Goal: Information Seeking & Learning: Check status

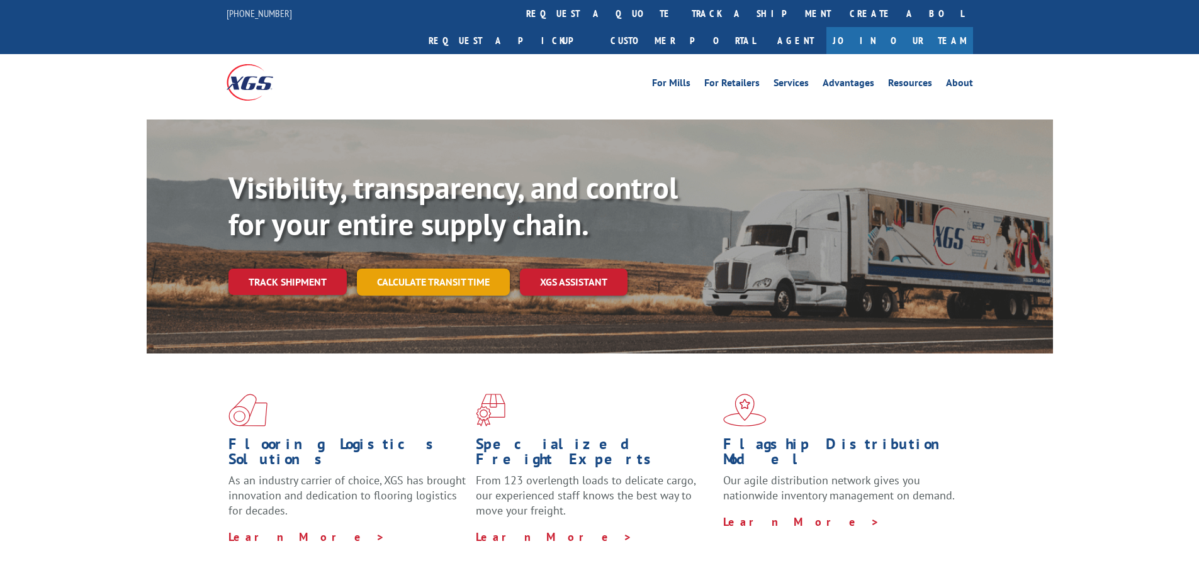
click at [405, 269] on link "Calculate transit time" at bounding box center [433, 282] width 153 height 27
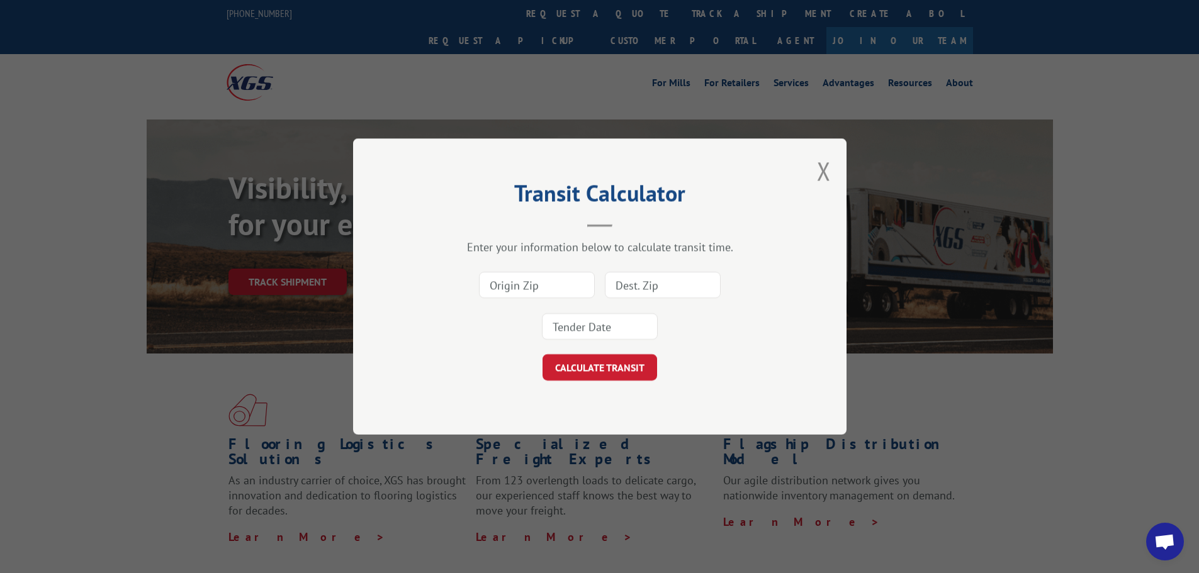
click at [324, 257] on div "Transit Calculator Enter your information below to calculate transit time. CALC…" at bounding box center [599, 286] width 1199 height 573
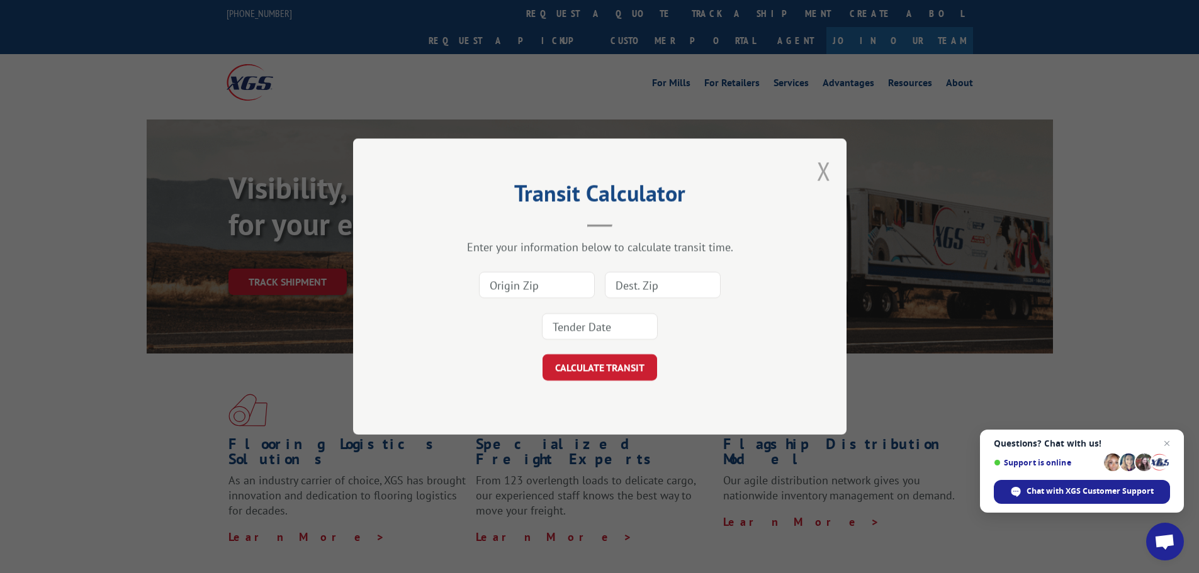
click at [824, 174] on button "Close modal" at bounding box center [824, 170] width 14 height 33
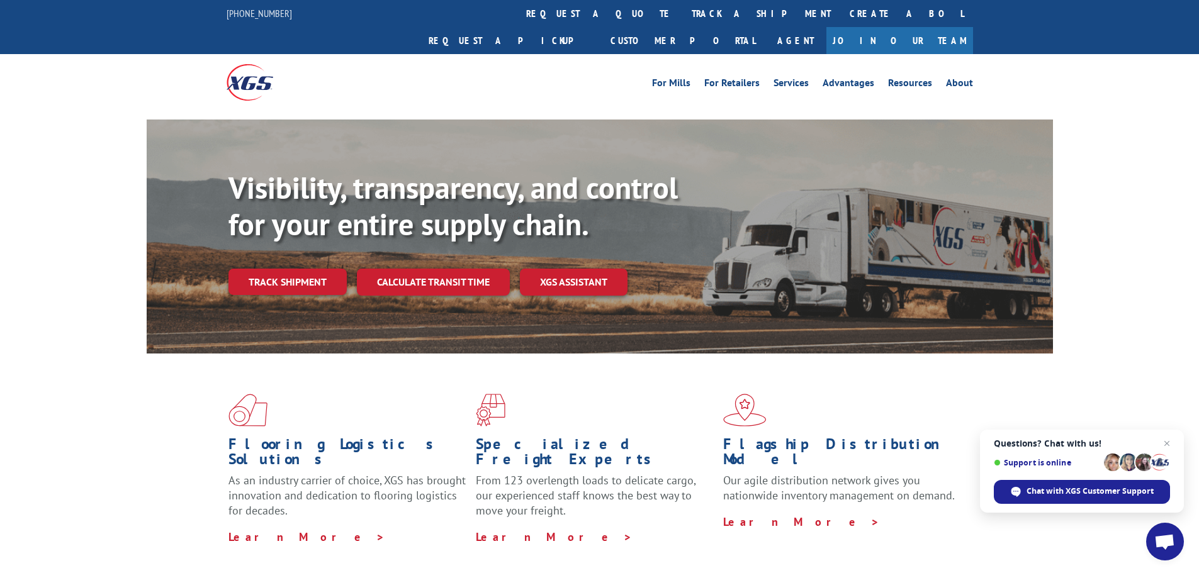
click at [285, 238] on div "Visibility, transparency, and control for your entire supply chain. Track shipm…" at bounding box center [640, 258] width 824 height 176
drag, startPoint x: 284, startPoint y: 257, endPoint x: 603, endPoint y: 164, distance: 331.7
click at [285, 269] on link "Track shipment" at bounding box center [287, 282] width 118 height 26
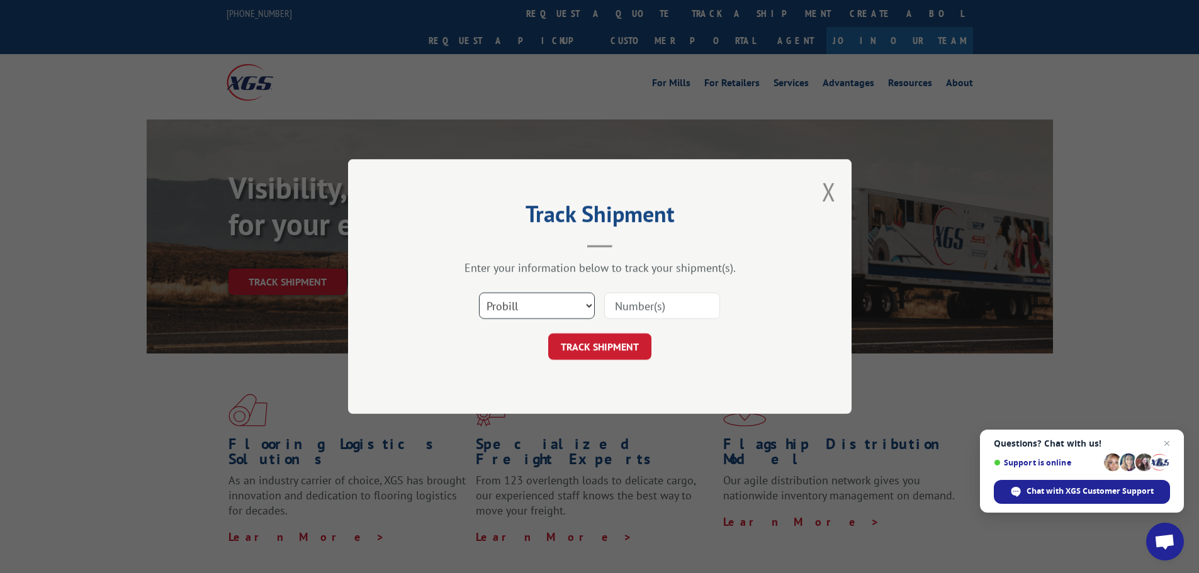
click at [564, 308] on select "Select category... Probill BOL PO" at bounding box center [537, 306] width 116 height 26
click at [645, 298] on input at bounding box center [662, 306] width 116 height 26
paste input "17589648"
type input "17589648"
click at [619, 349] on button "TRACK SHIPMENT" at bounding box center [599, 347] width 103 height 26
